Goal: Use online tool/utility: Use online tool/utility

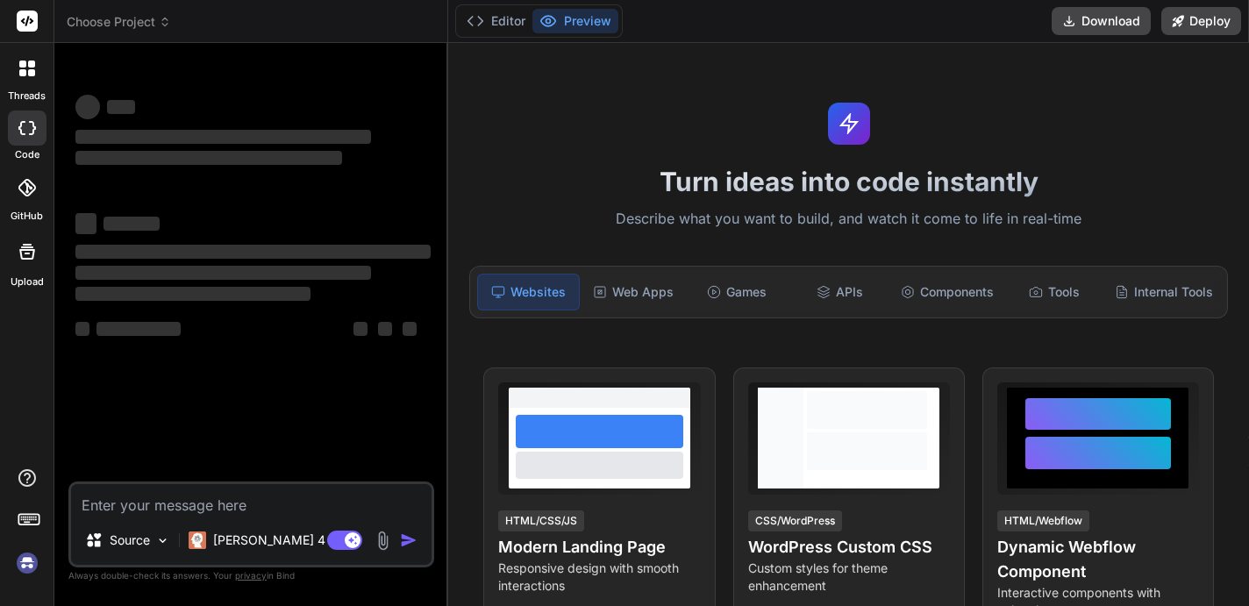
scroll to position [24, 0]
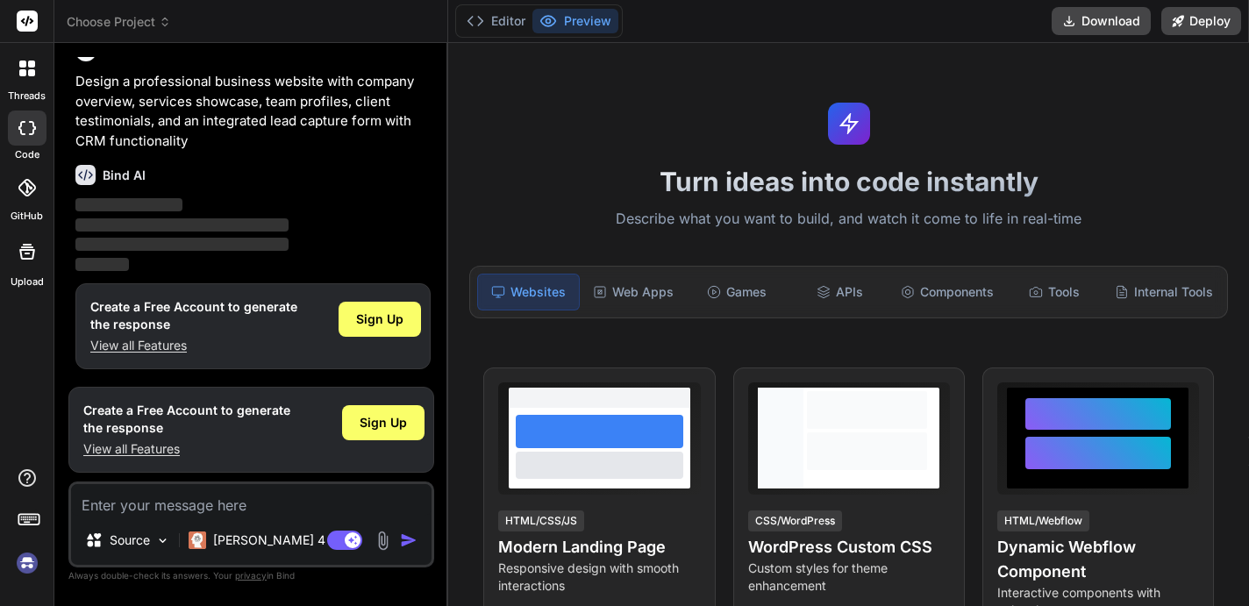
click at [599, 16] on button "Preview" at bounding box center [575, 21] width 86 height 25
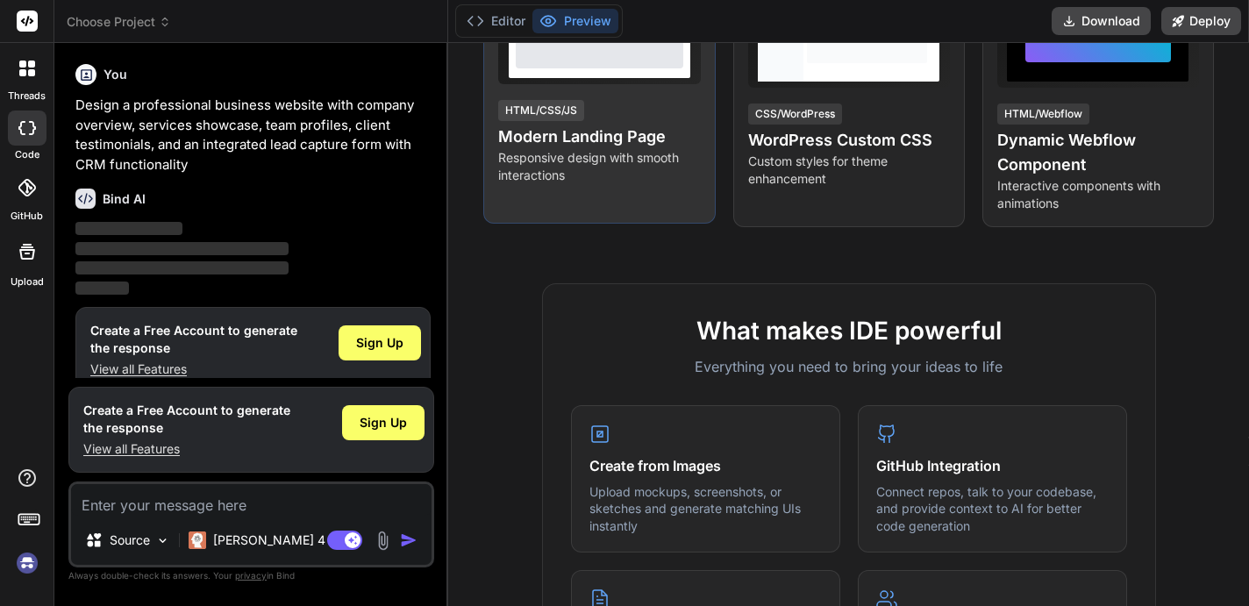
scroll to position [325, 0]
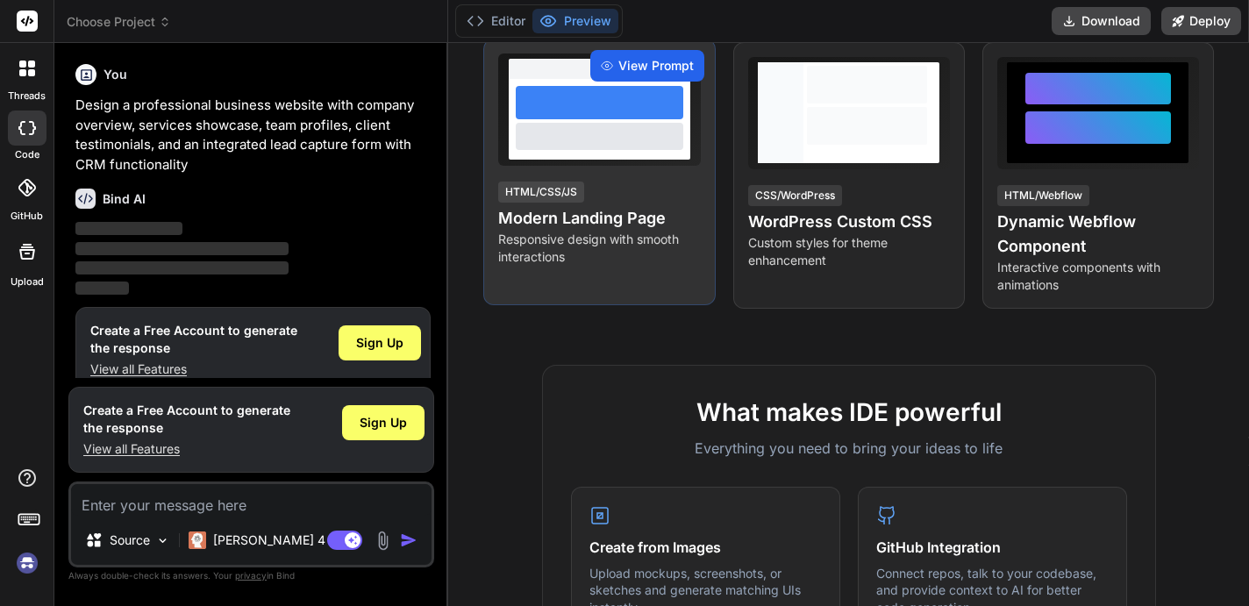
click at [625, 67] on span "View Prompt" at bounding box center [655, 66] width 75 height 18
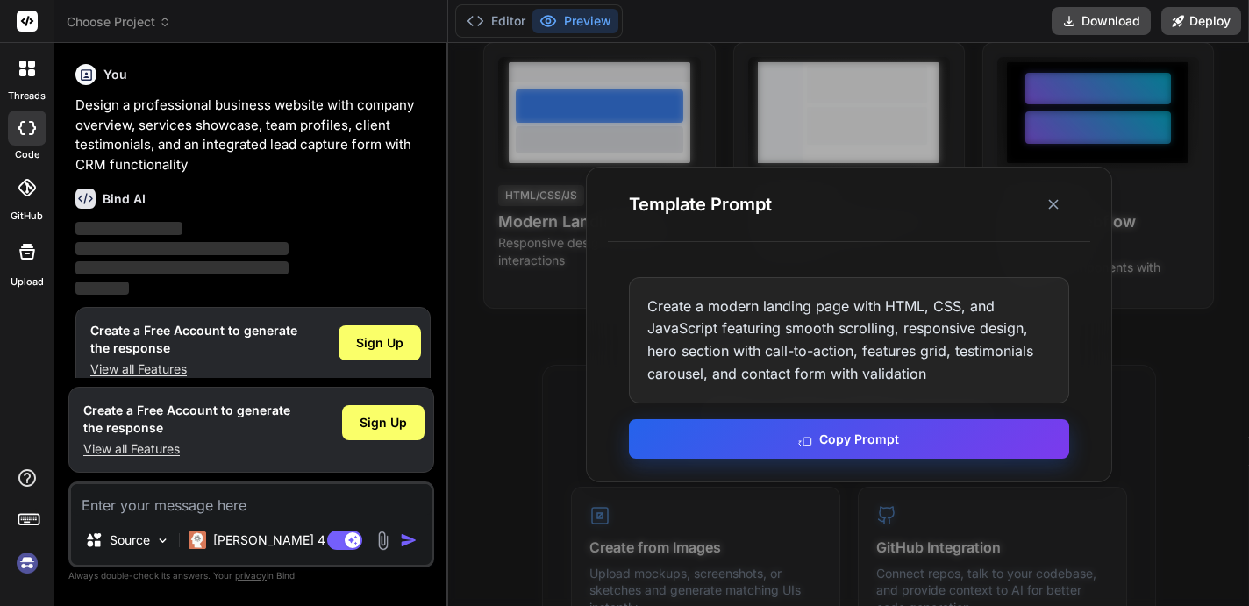
click at [791, 432] on button "Copy Prompt" at bounding box center [849, 438] width 440 height 39
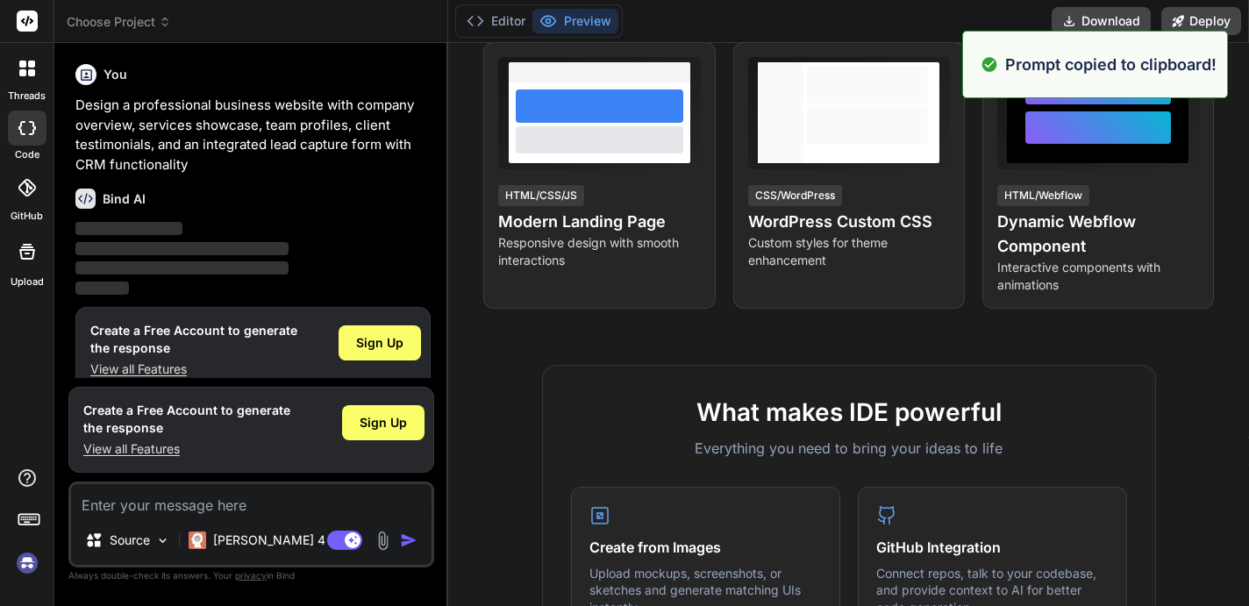
click at [88, 211] on div "Bind AI ‌ ‌ ‌ ‌" at bounding box center [252, 237] width 355 height 124
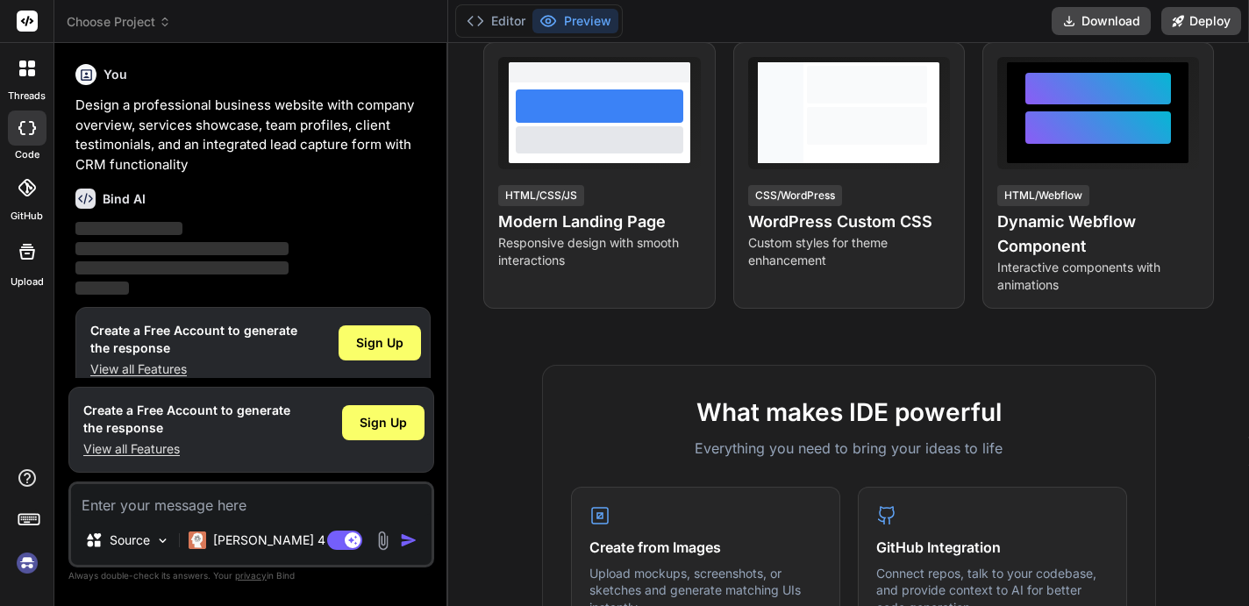
click at [88, 219] on p "‌" at bounding box center [252, 229] width 355 height 20
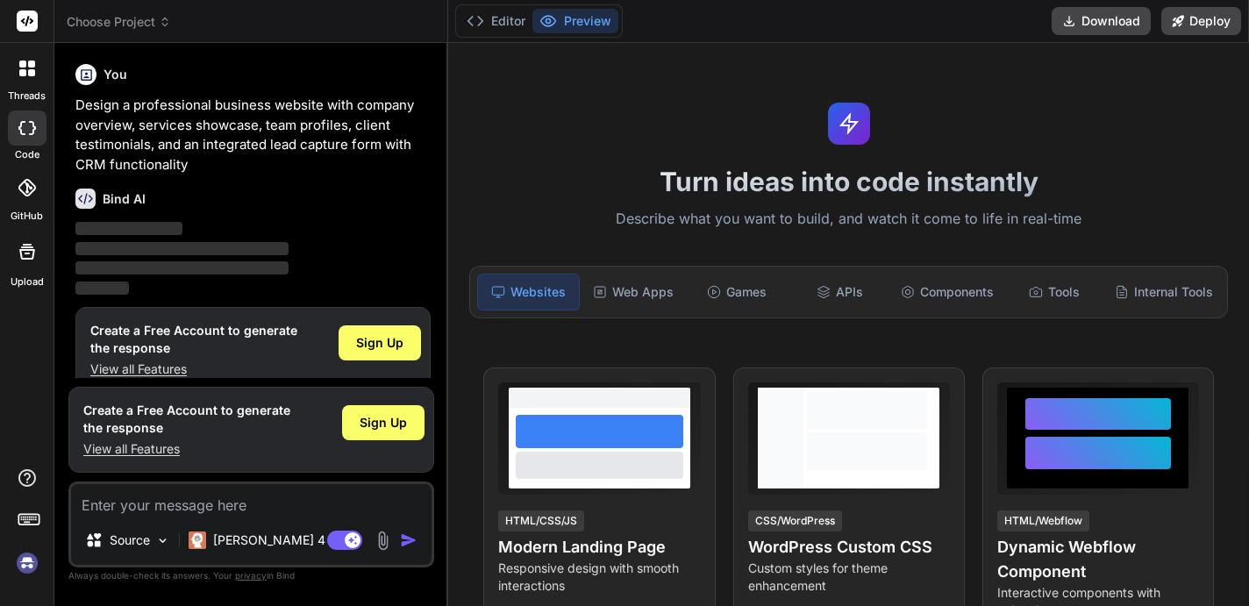
click at [151, 19] on span "Choose Project" at bounding box center [119, 22] width 104 height 18
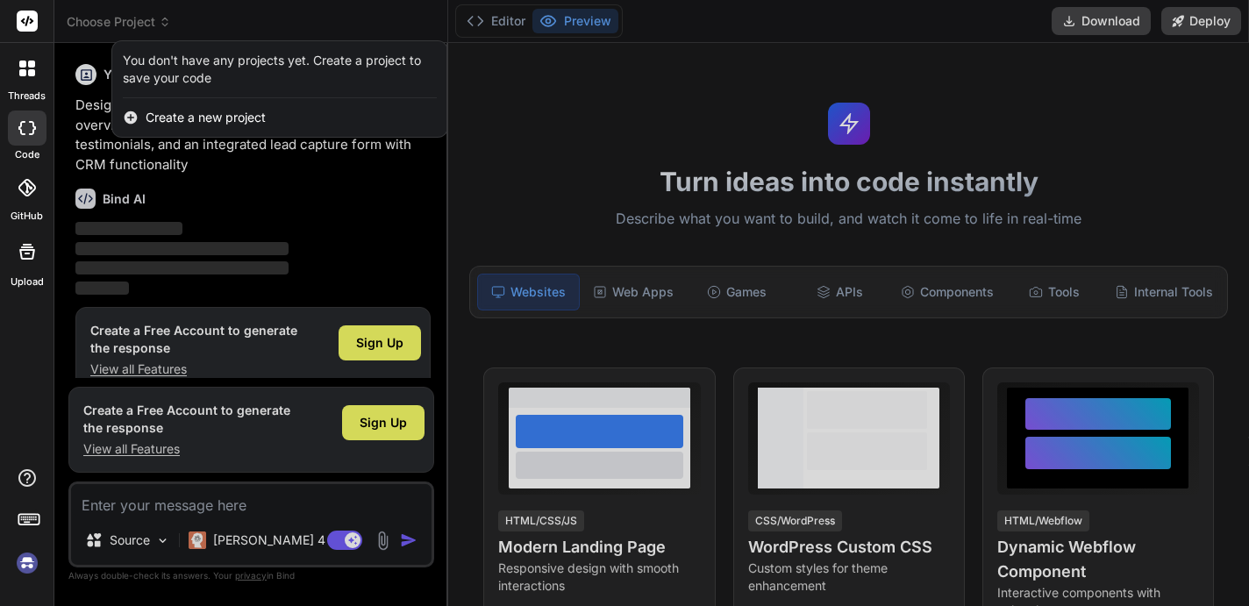
click at [486, 20] on div at bounding box center [624, 303] width 1249 height 606
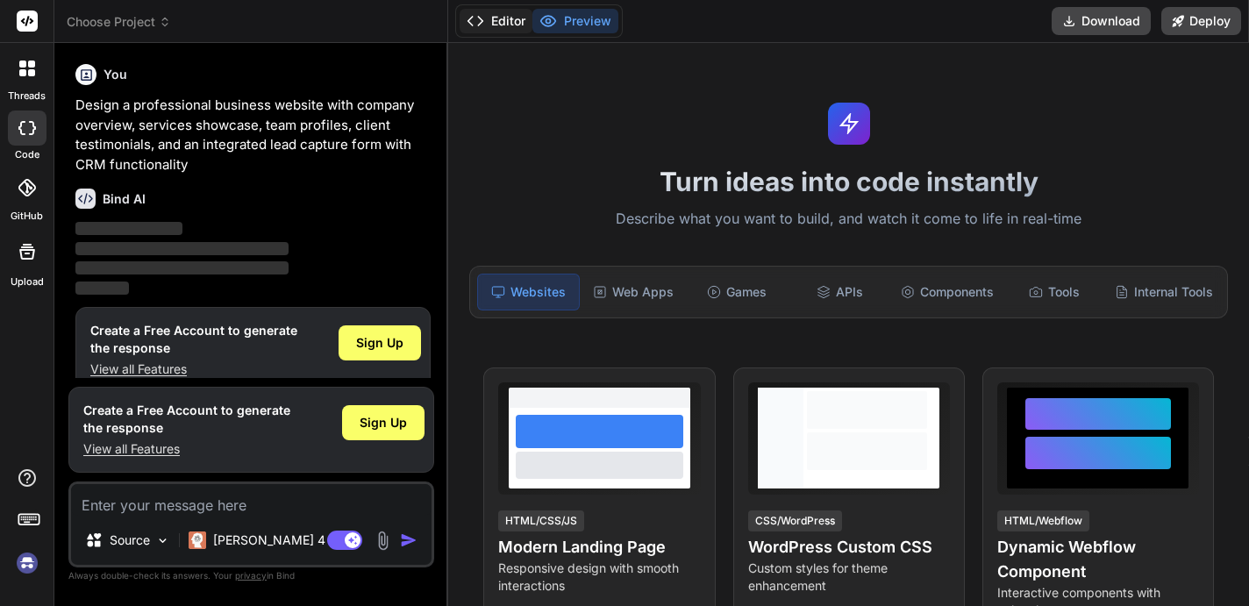
click at [471, 25] on icon at bounding box center [476, 21] width 18 height 18
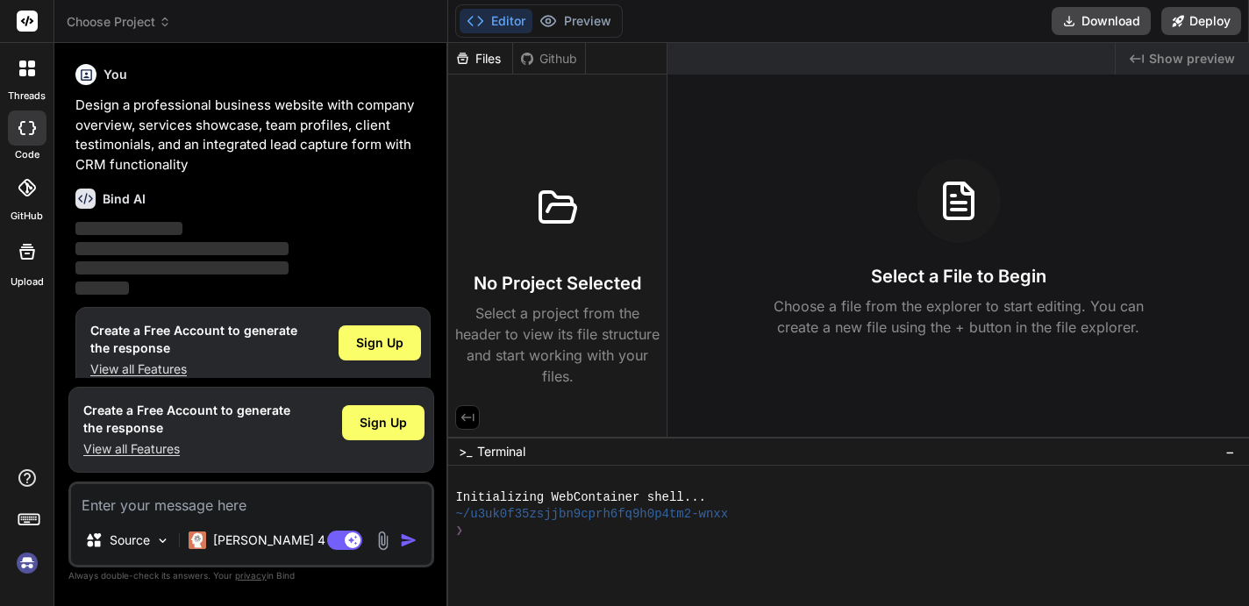
click at [96, 253] on span "‌" at bounding box center [181, 248] width 213 height 13
click at [36, 69] on div at bounding box center [27, 68] width 37 height 37
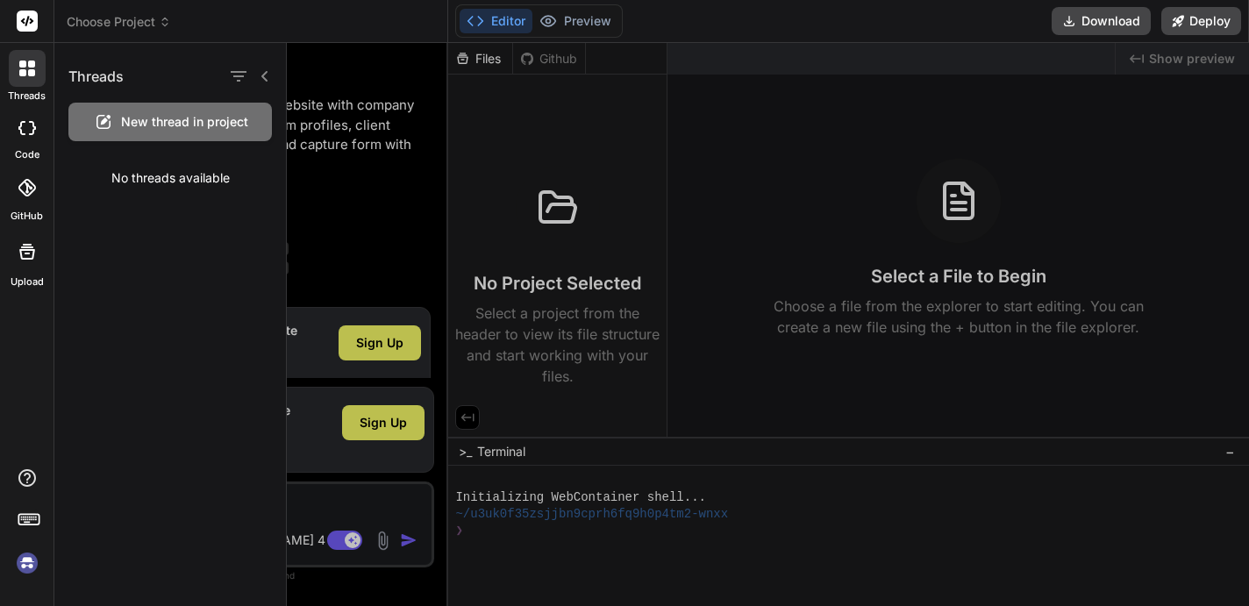
click at [32, 128] on icon at bounding box center [27, 128] width 18 height 14
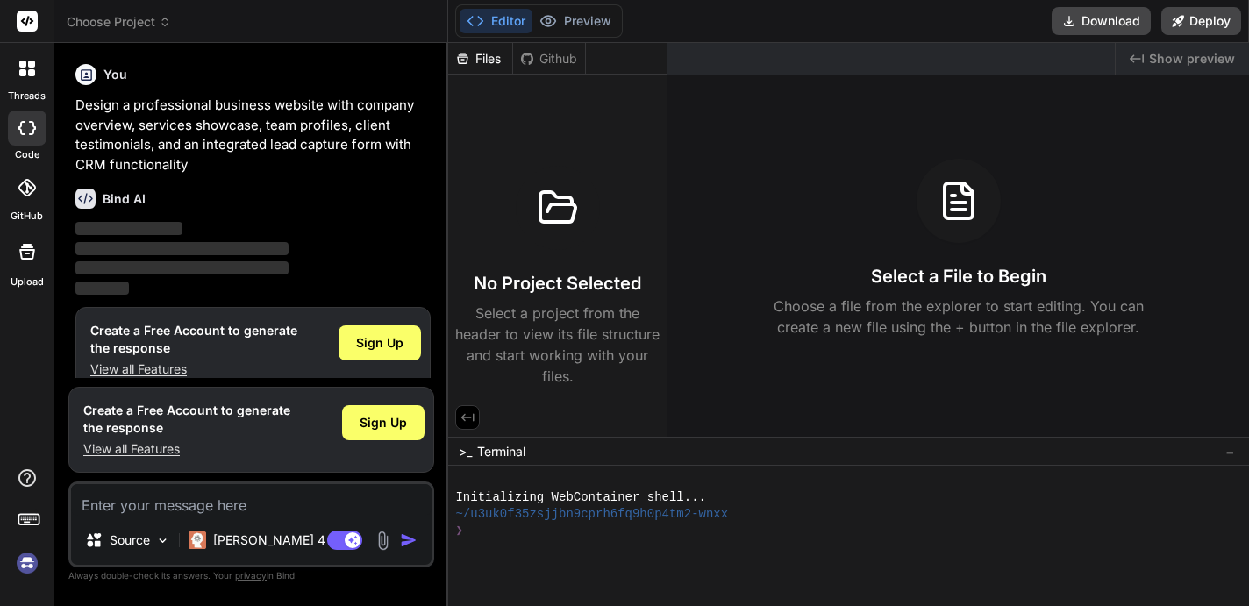
click at [32, 139] on div at bounding box center [27, 128] width 39 height 35
type textarea "x"
click at [565, 29] on button "Preview" at bounding box center [575, 21] width 86 height 25
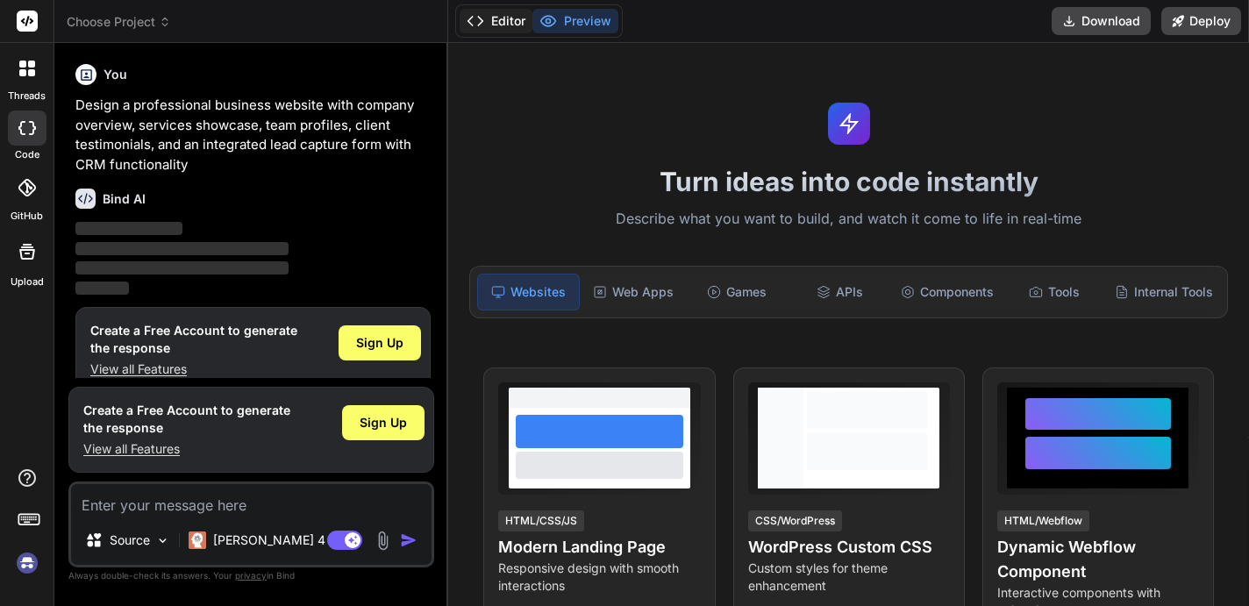
click at [510, 25] on button "Editor" at bounding box center [496, 21] width 73 height 25
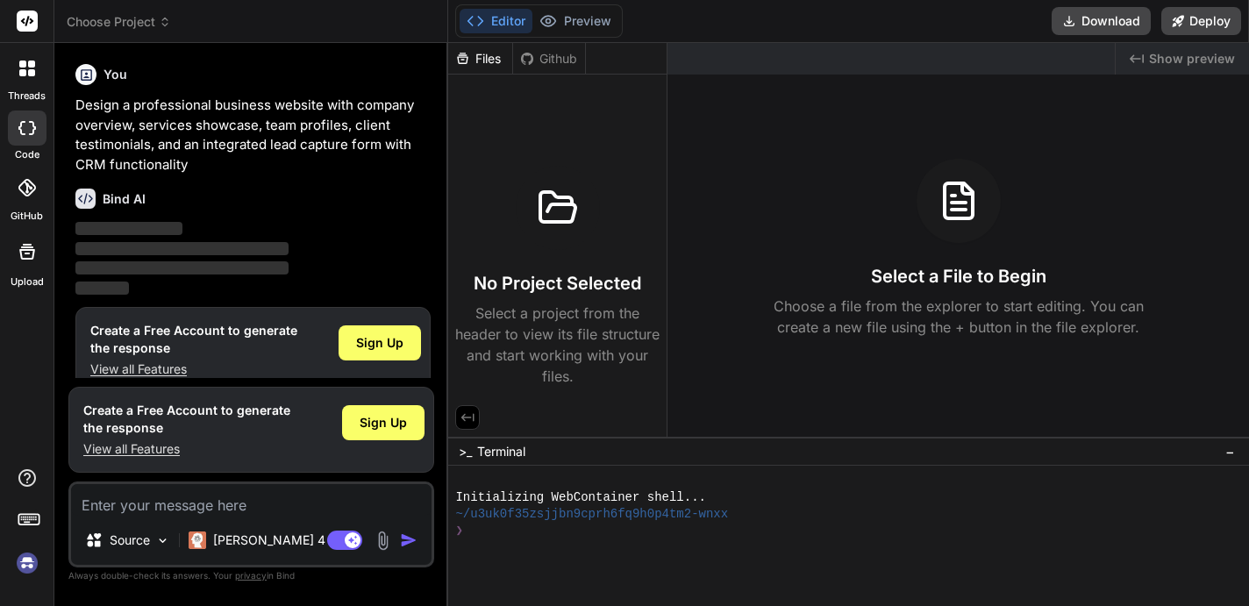
click at [567, 8] on div "Editor Preview" at bounding box center [539, 20] width 168 height 33
click at [100, 182] on div "Bind AI ‌ ‌ ‌ ‌" at bounding box center [252, 237] width 355 height 124
drag, startPoint x: 187, startPoint y: 133, endPoint x: 187, endPoint y: 80, distance: 53.5
click at [187, 80] on div "You Design a professional business website with company overview, services show…" at bounding box center [252, 116] width 355 height 118
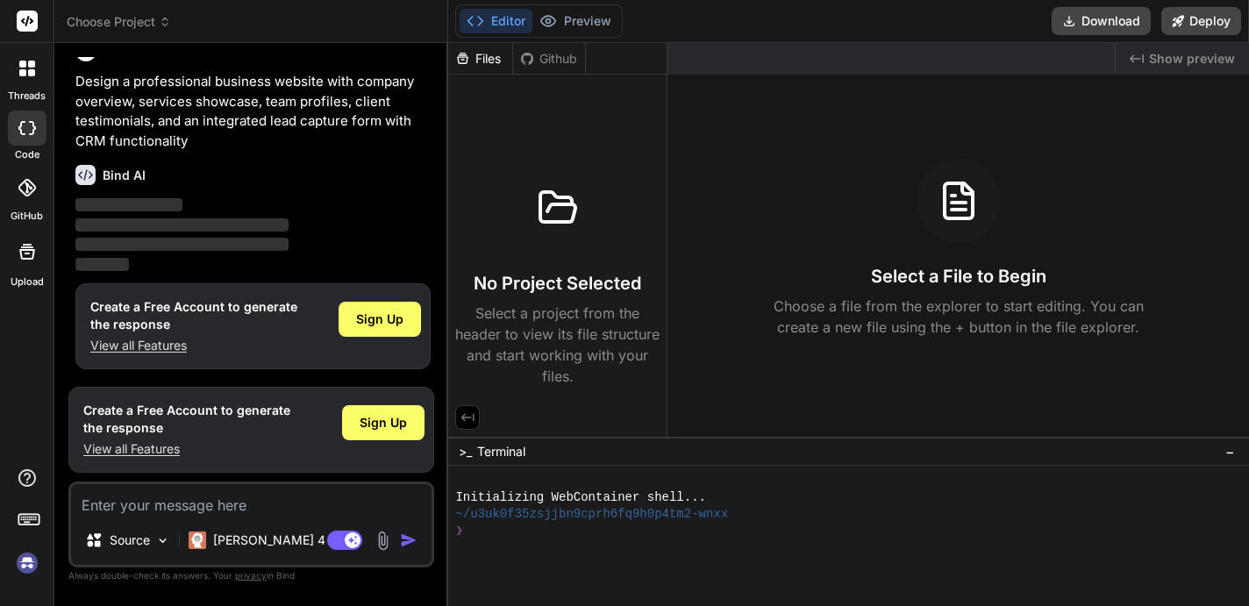
click at [80, 177] on icon at bounding box center [85, 175] width 20 height 20
